Goal: Browse casually

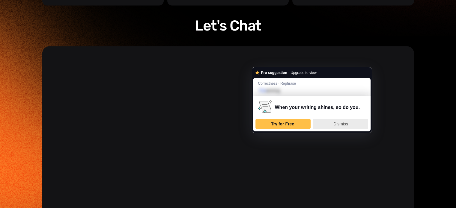
click at [331, 123] on div "Dismiss" at bounding box center [341, 124] width 50 height 10
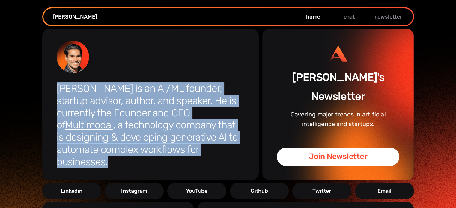
drag, startPoint x: 210, startPoint y: 150, endPoint x: 56, endPoint y: 89, distance: 166.0
click at [57, 89] on h1 "Ankur A. Patel is an AI/ML founder, startup advisor, author, and speaker. He is…" at bounding box center [151, 126] width 188 height 86
copy h1 "Ankur A. Patel is an AI/ML founder, startup advisor, author, and speaker. He is…"
drag, startPoint x: 204, startPoint y: 102, endPoint x: 207, endPoint y: 101, distance: 3.6
click at [204, 102] on h1 "Ankur A. Patel is an AI/ML founder, startup advisor, author, and speaker. He is…" at bounding box center [151, 126] width 188 height 86
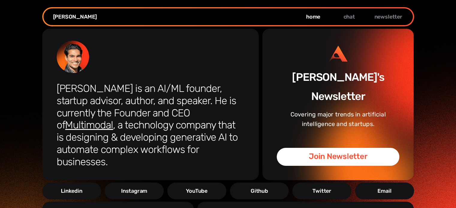
drag, startPoint x: 182, startPoint y: 115, endPoint x: 434, endPoint y: 86, distance: 253.8
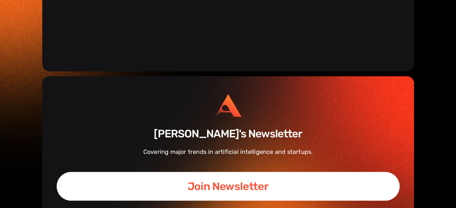
scroll to position [1133, 0]
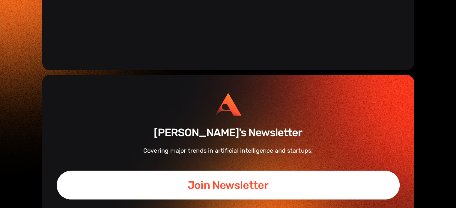
click at [398, 96] on div "Ankur's Newsletter Covering major trends in artificial intelligence and startup…" at bounding box center [228, 122] width 343 height 66
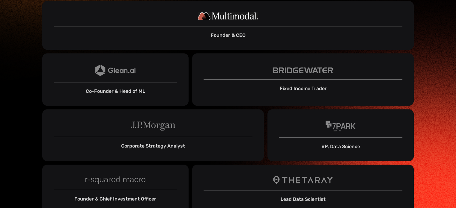
scroll to position [443, 0]
